Goal: Find contact information

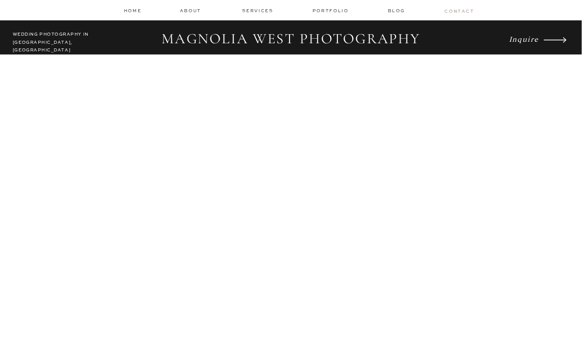
click at [456, 10] on nav "contact" at bounding box center [459, 11] width 28 height 6
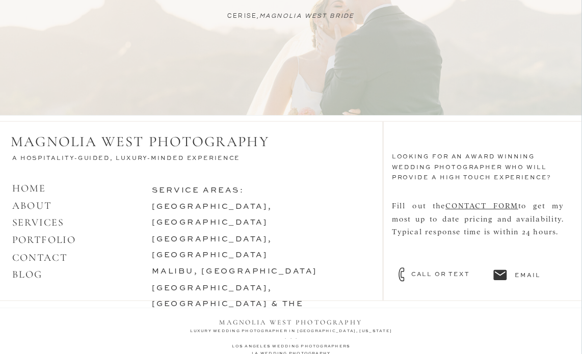
scroll to position [919, 0]
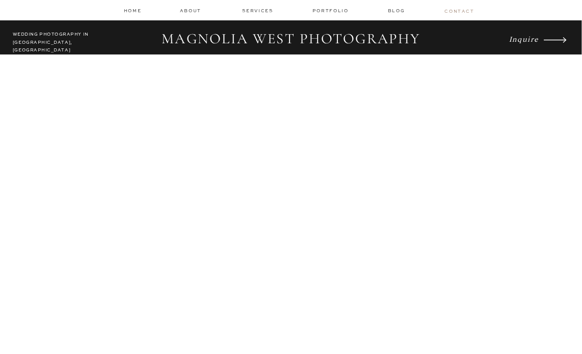
click at [466, 12] on nav "contact" at bounding box center [459, 11] width 28 height 6
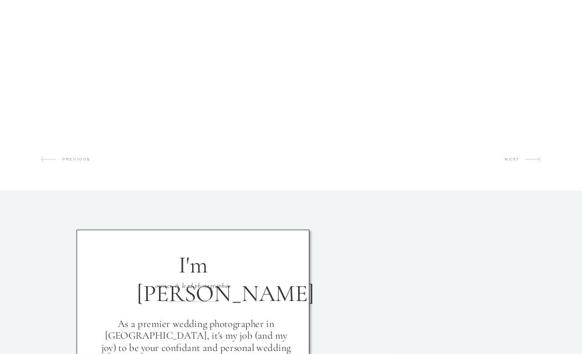
scroll to position [828, 0]
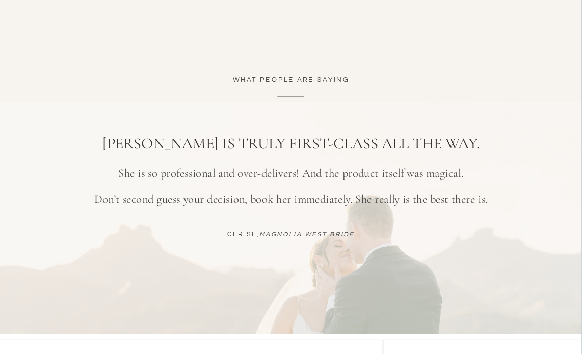
scroll to position [919, 0]
